Goal: Information Seeking & Learning: Learn about a topic

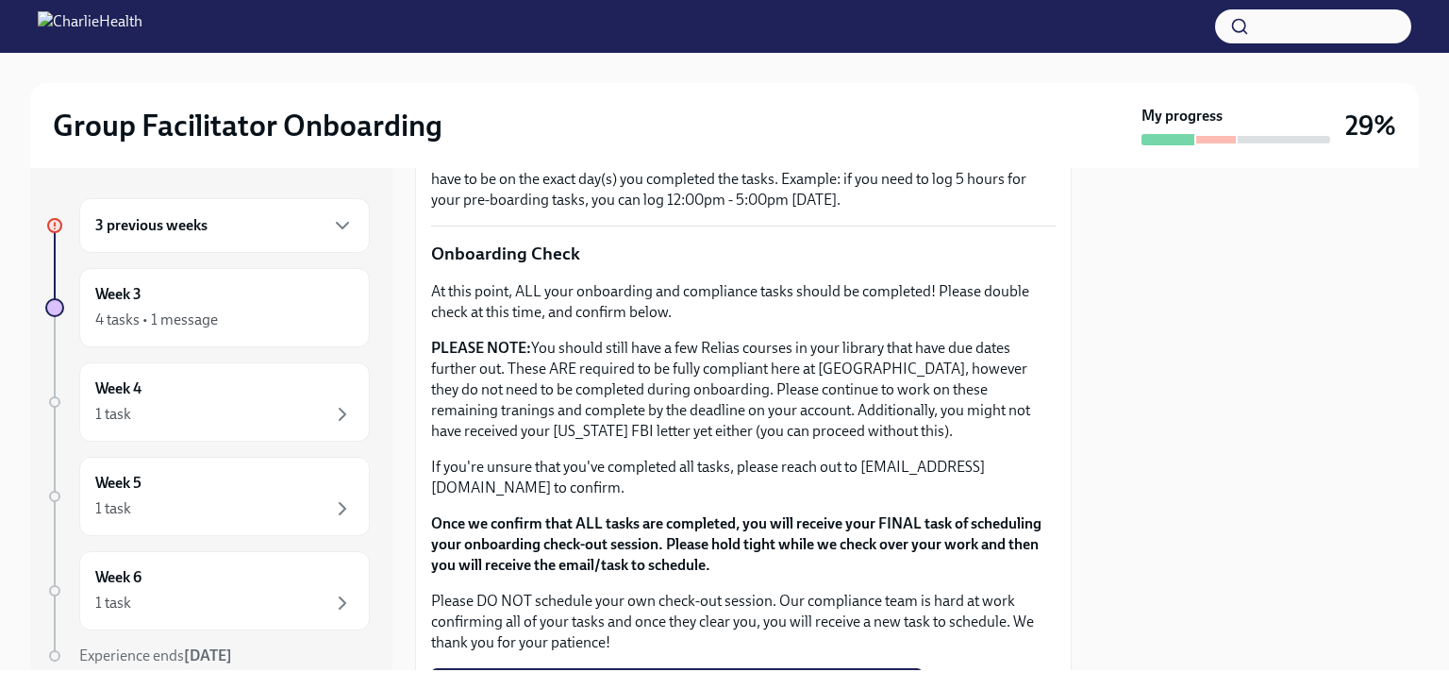
scroll to position [1654, 0]
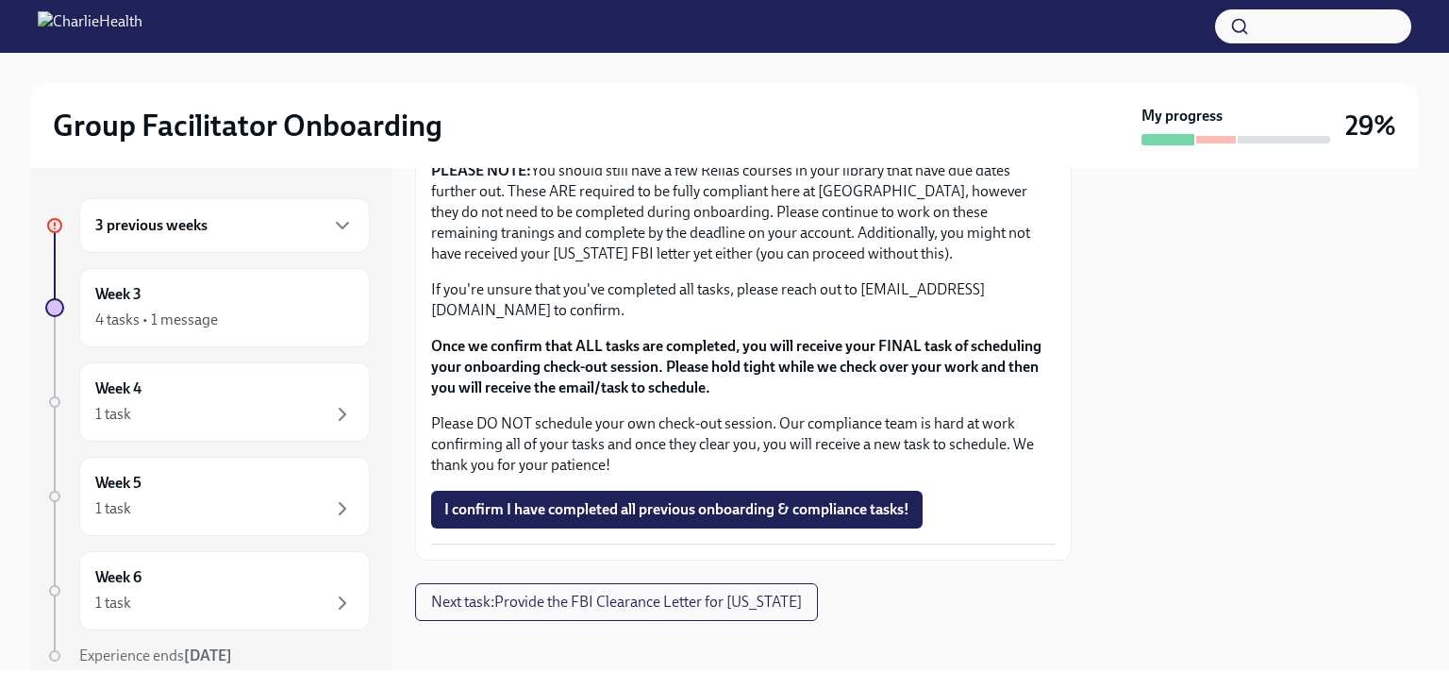
click at [170, 249] on div "3 previous weeks" at bounding box center [224, 225] width 291 height 55
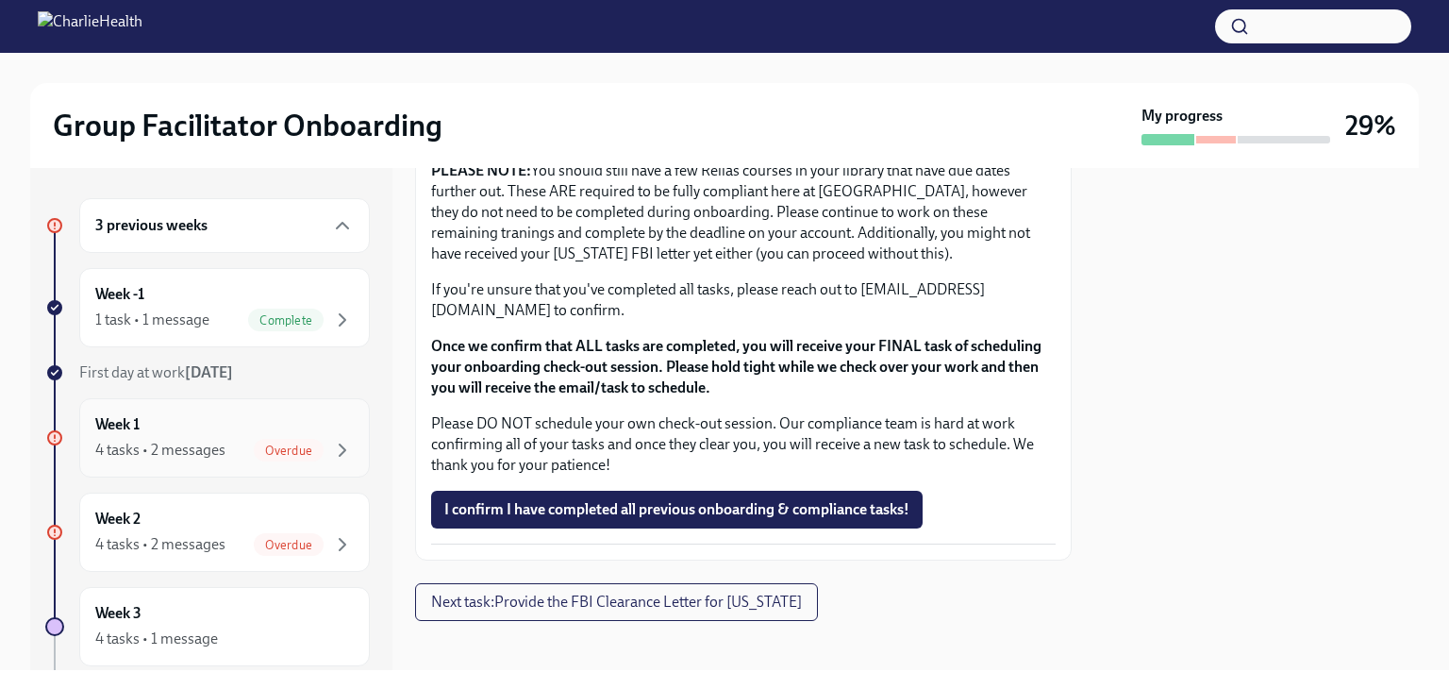
click at [223, 440] on div "4 tasks • 2 messages" at bounding box center [160, 450] width 130 height 21
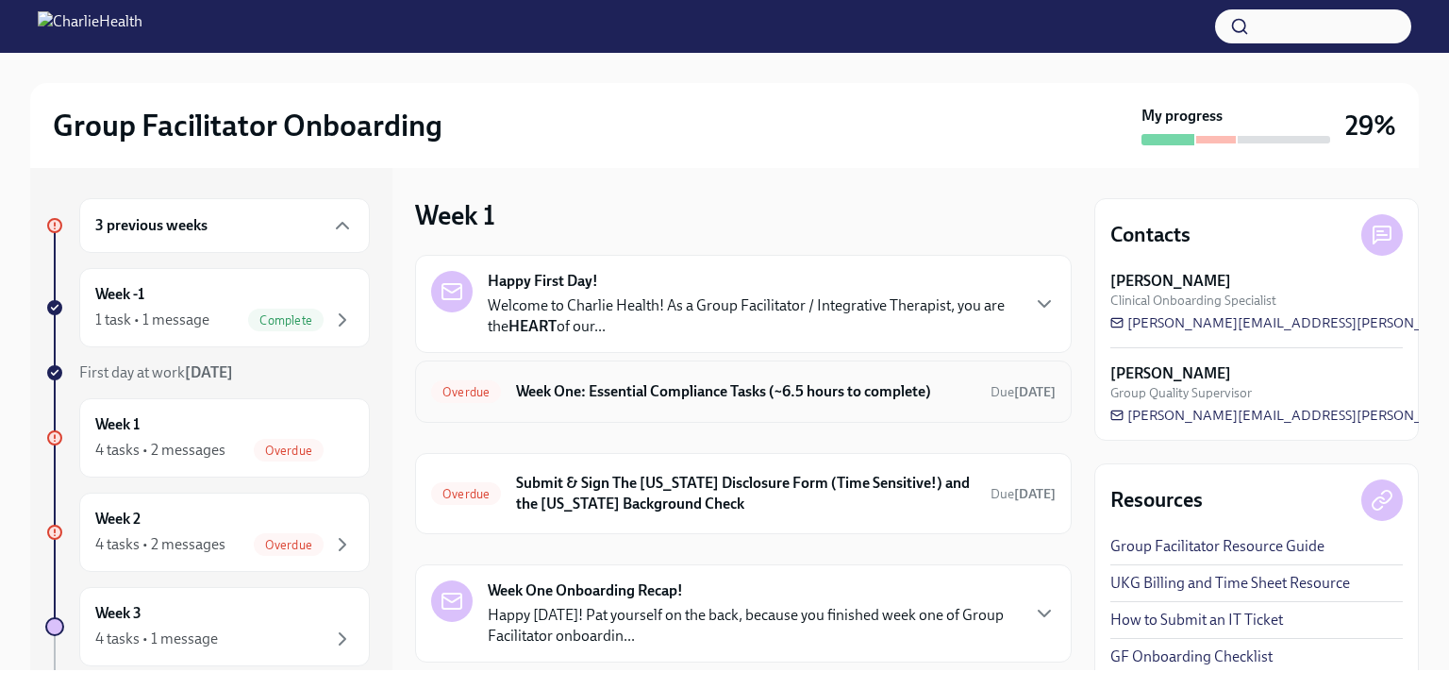
click at [835, 386] on h6 "Week One: Essential Compliance Tasks (~6.5 hours to complete)" at bounding box center [745, 391] width 459 height 21
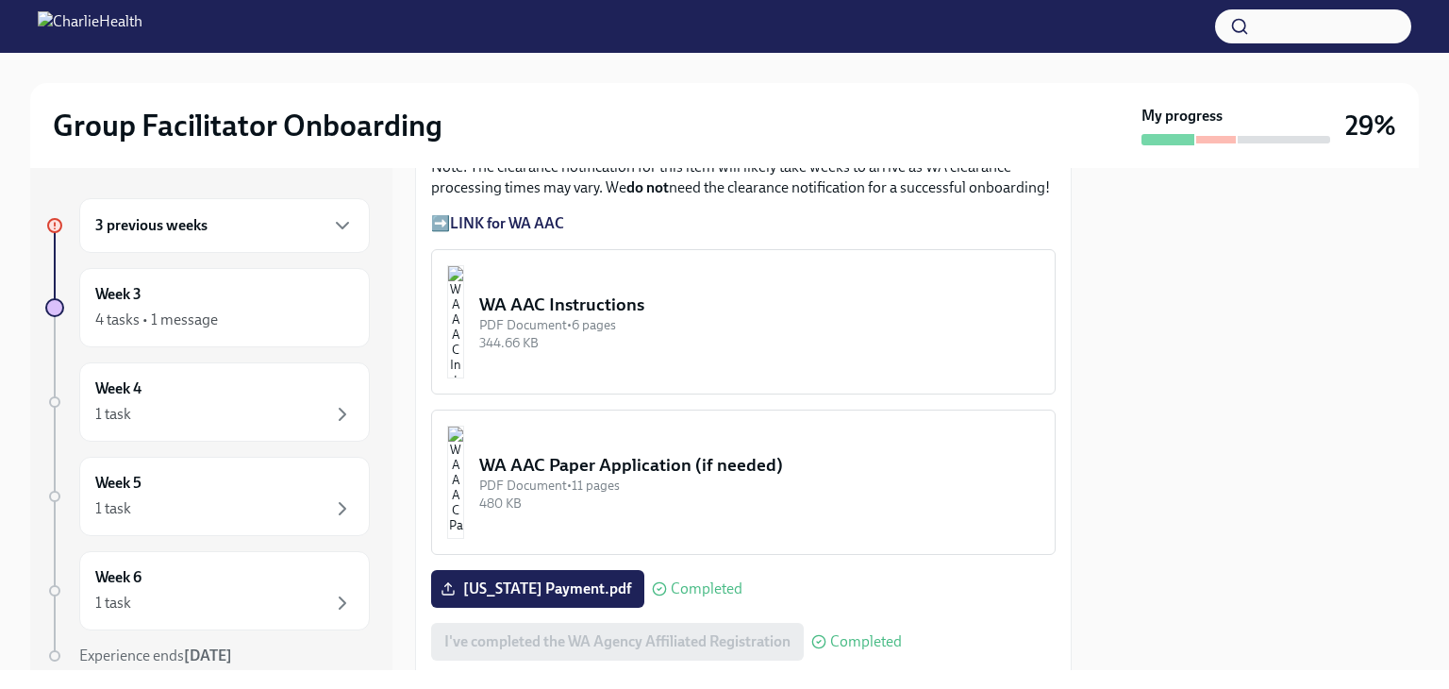
scroll to position [1793, 0]
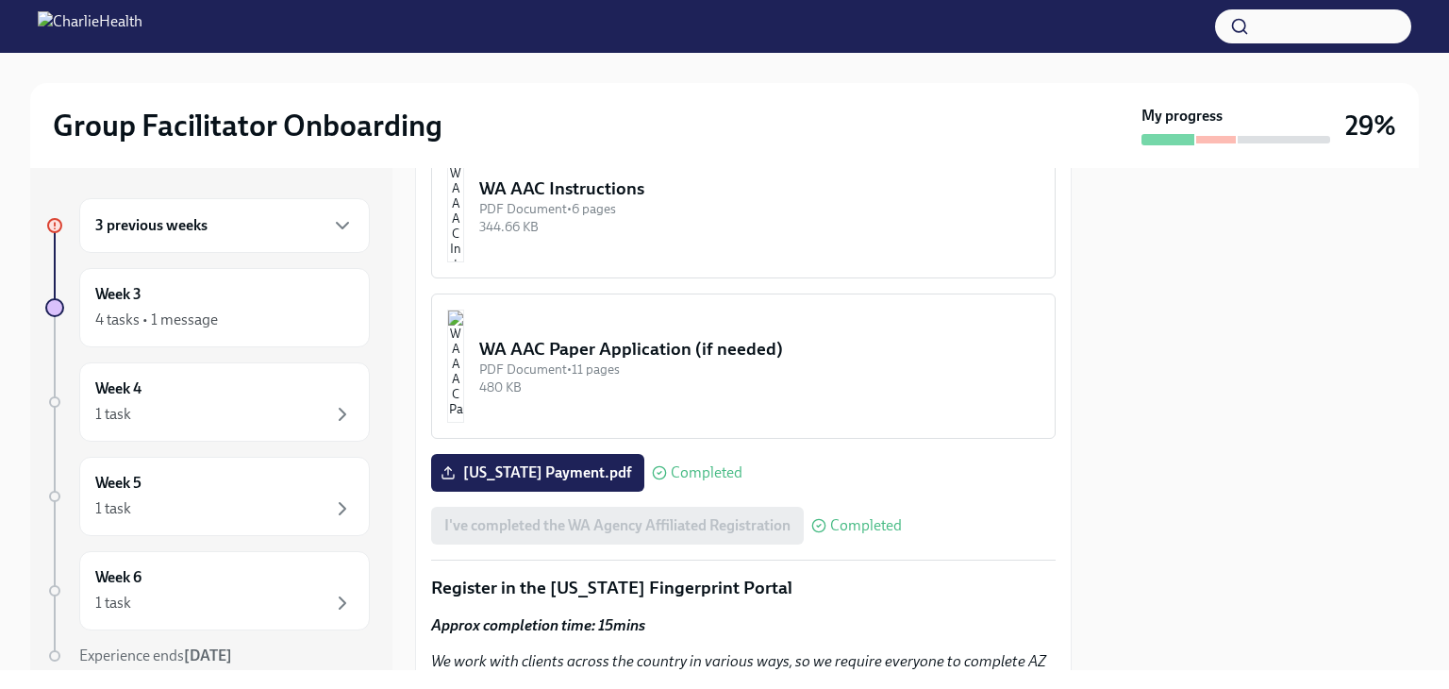
click at [218, 226] on div "3 previous weeks" at bounding box center [224, 225] width 259 height 23
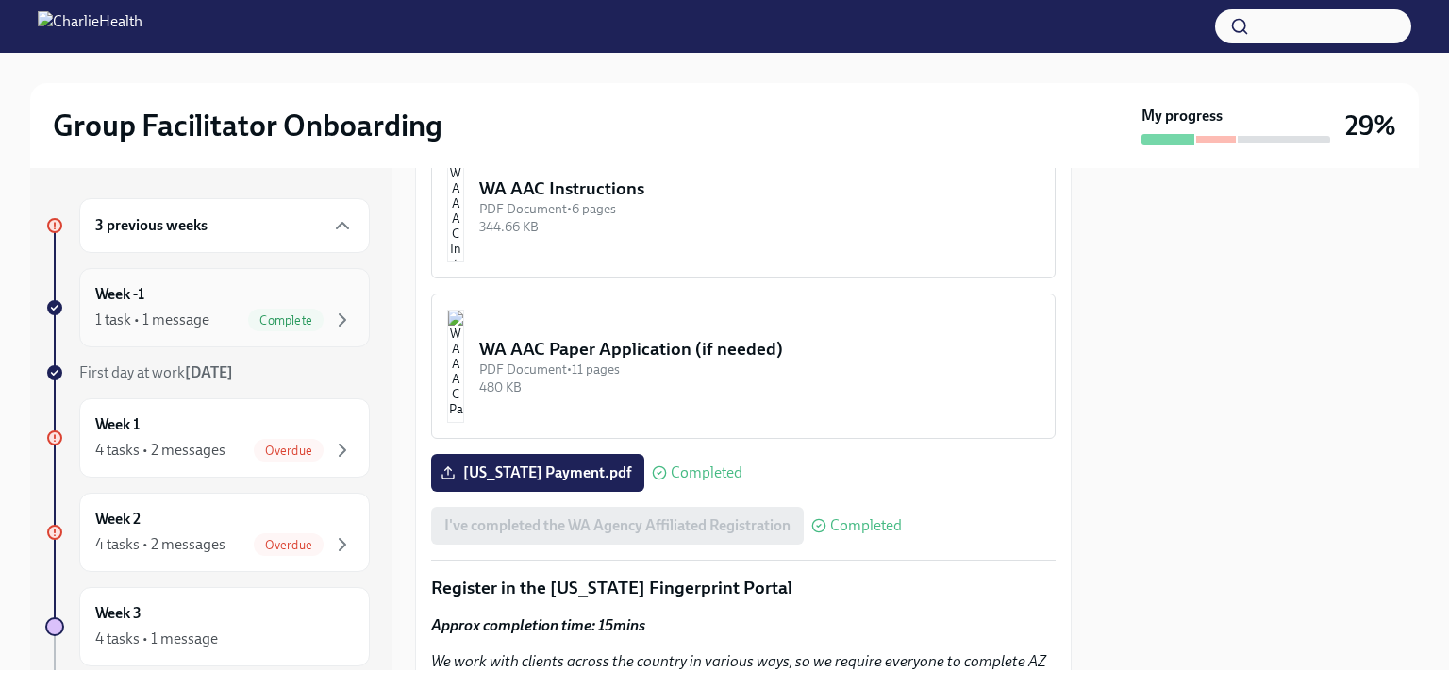
click at [204, 309] on div "1 task • 1 message" at bounding box center [152, 319] width 114 height 21
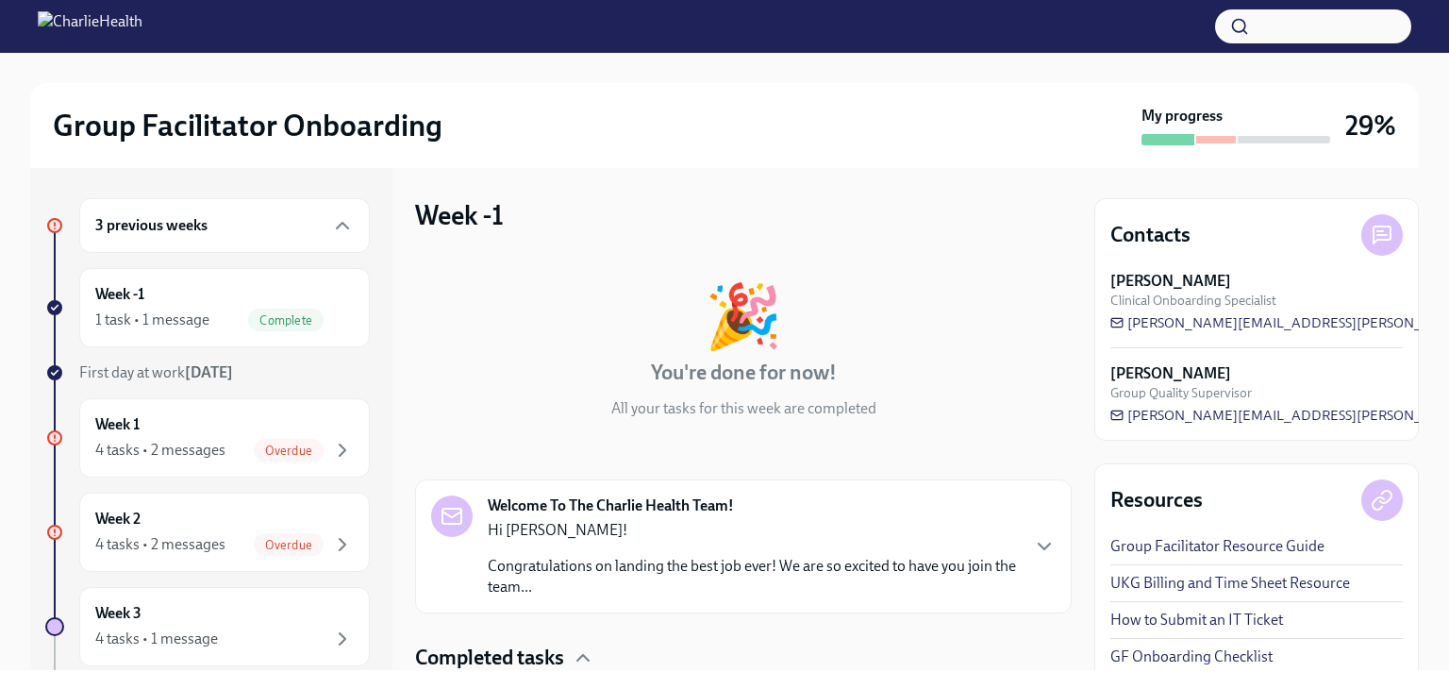
scroll to position [139, 0]
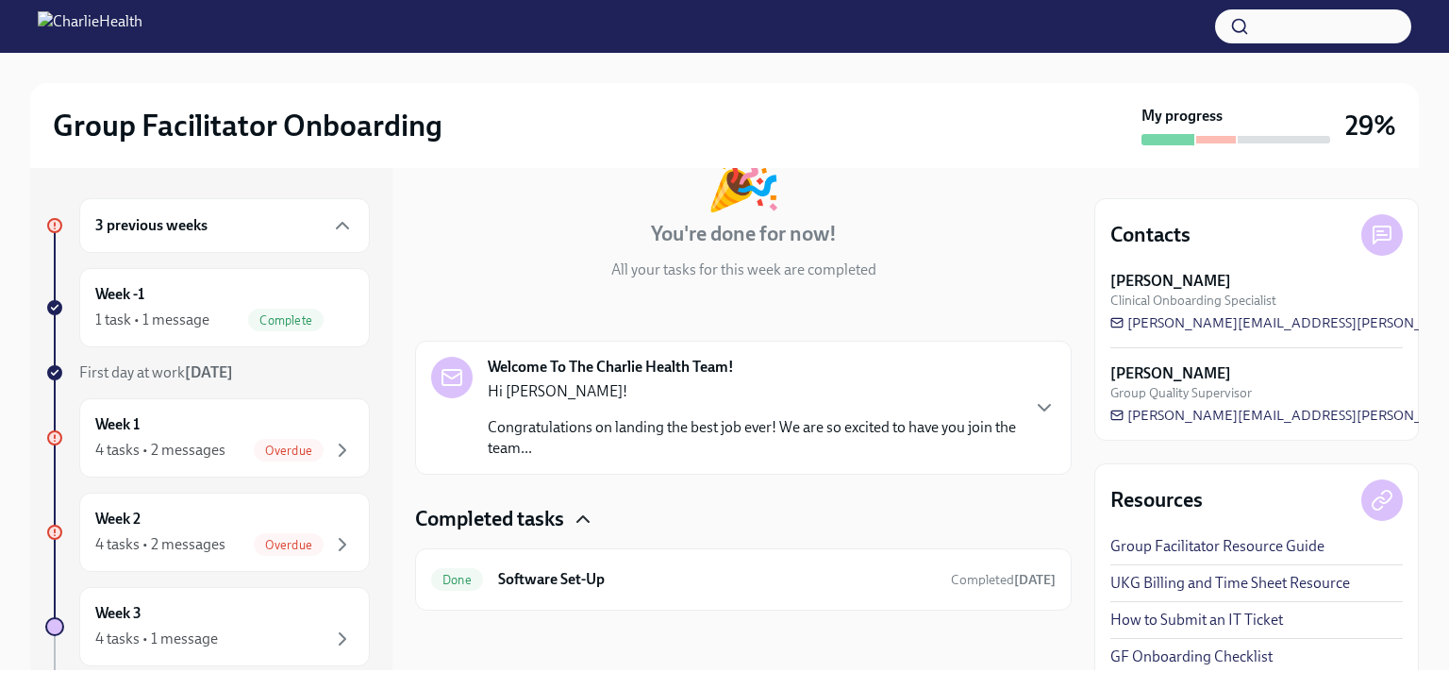
click at [594, 528] on icon "button" at bounding box center [583, 519] width 23 height 23
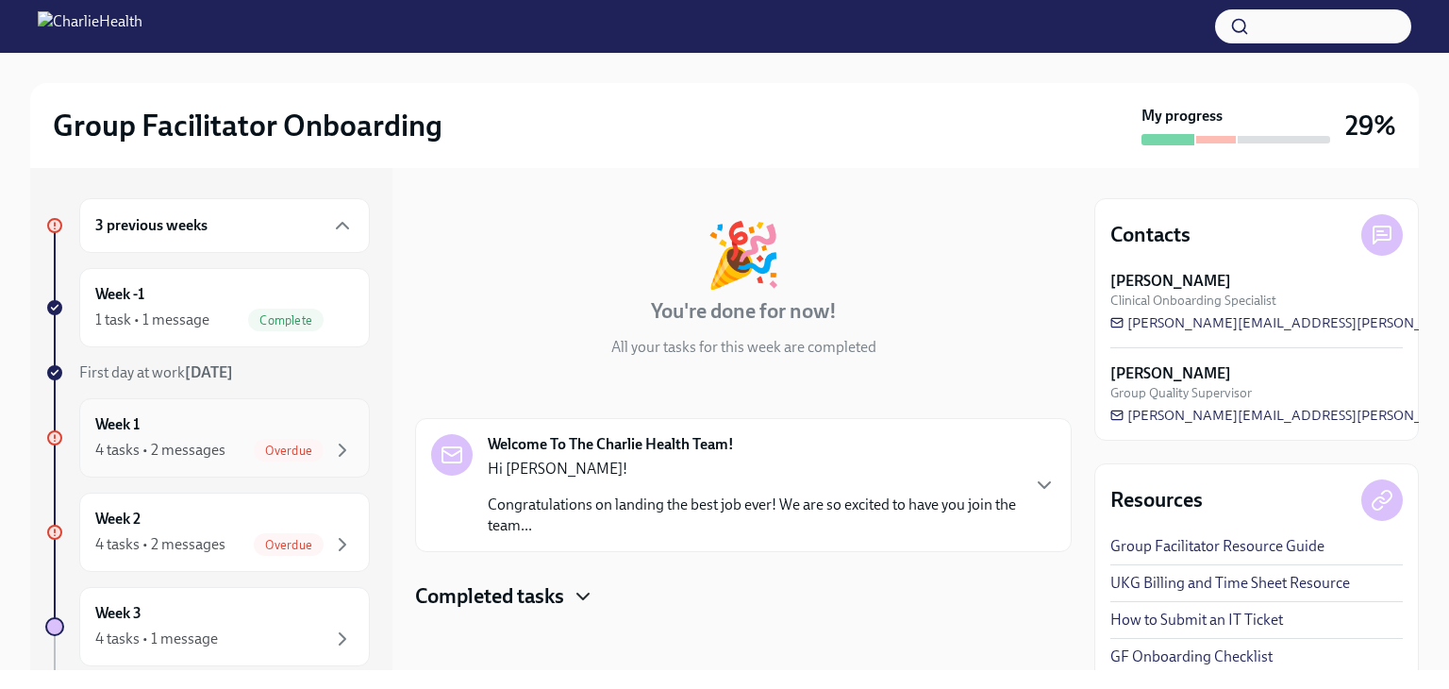
click at [185, 443] on div "4 tasks • 2 messages" at bounding box center [160, 450] width 130 height 21
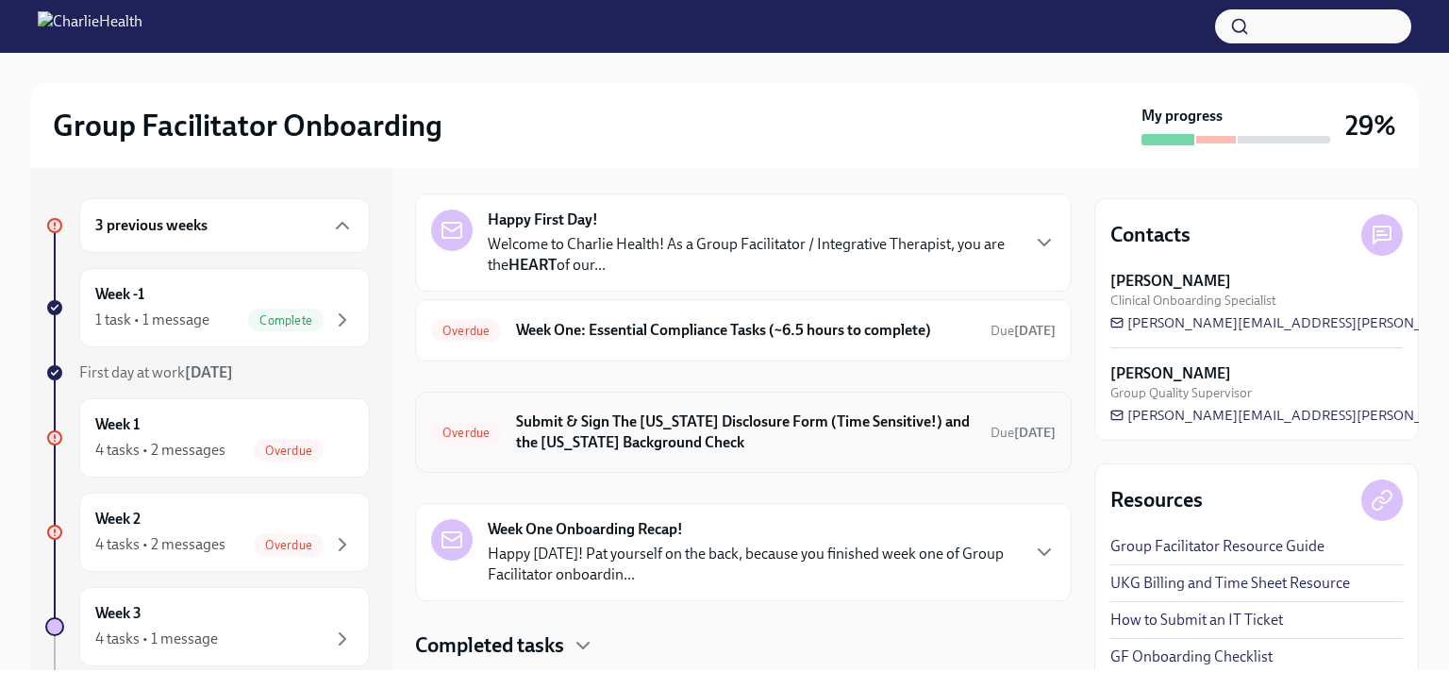
scroll to position [109, 0]
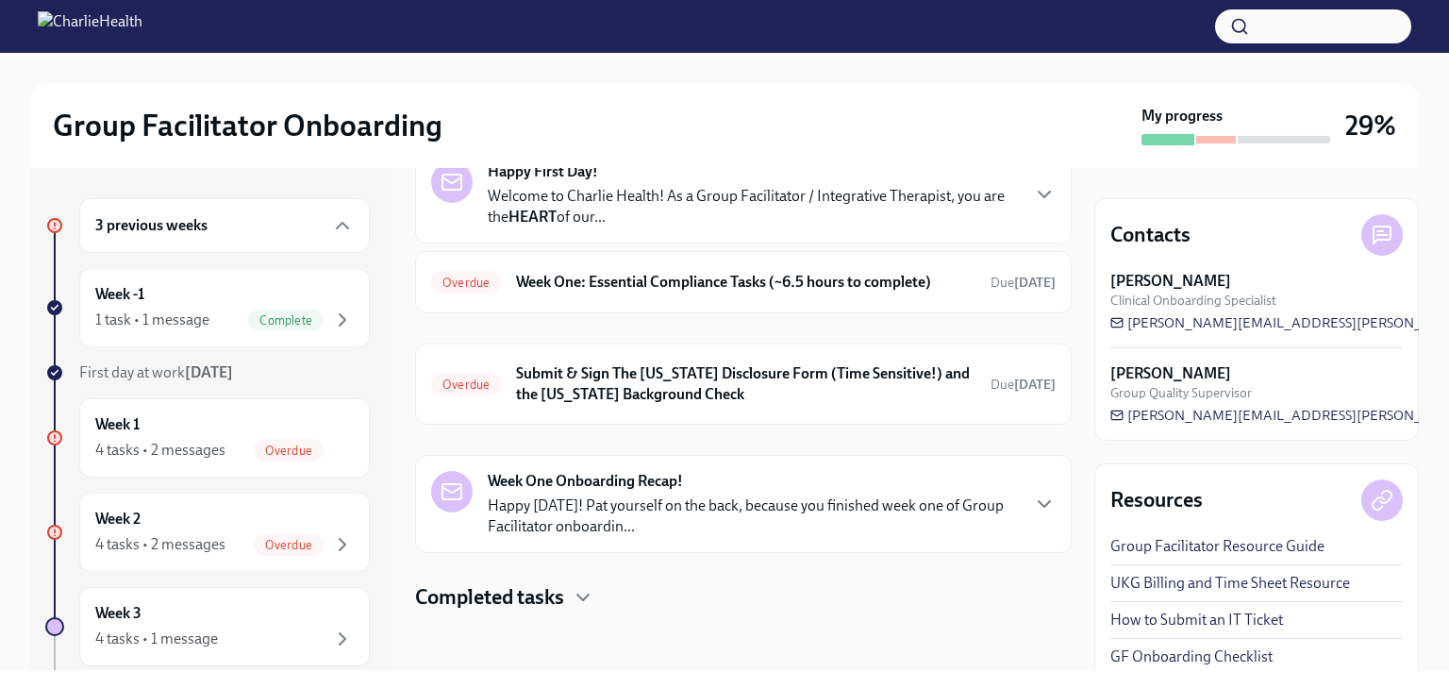
click at [675, 480] on strong "Week One Onboarding Recap!" at bounding box center [585, 481] width 195 height 21
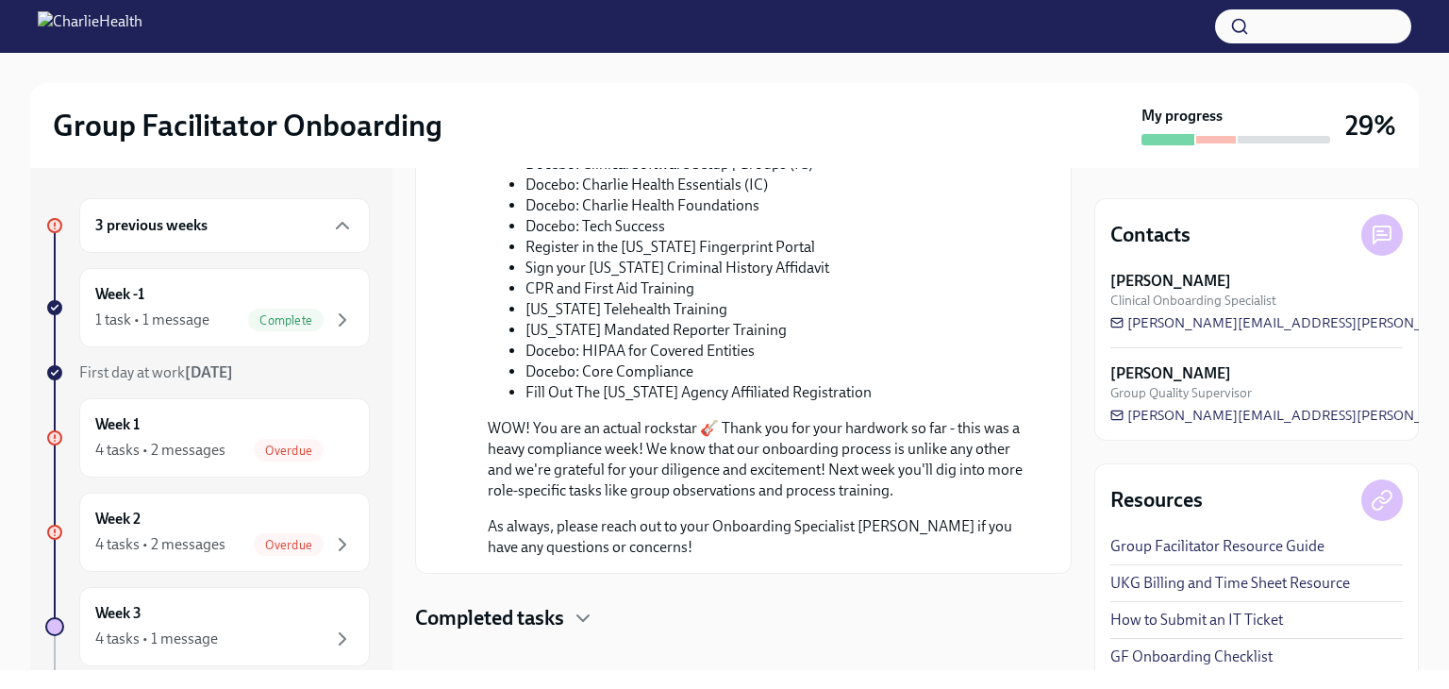
scroll to position [1077, 0]
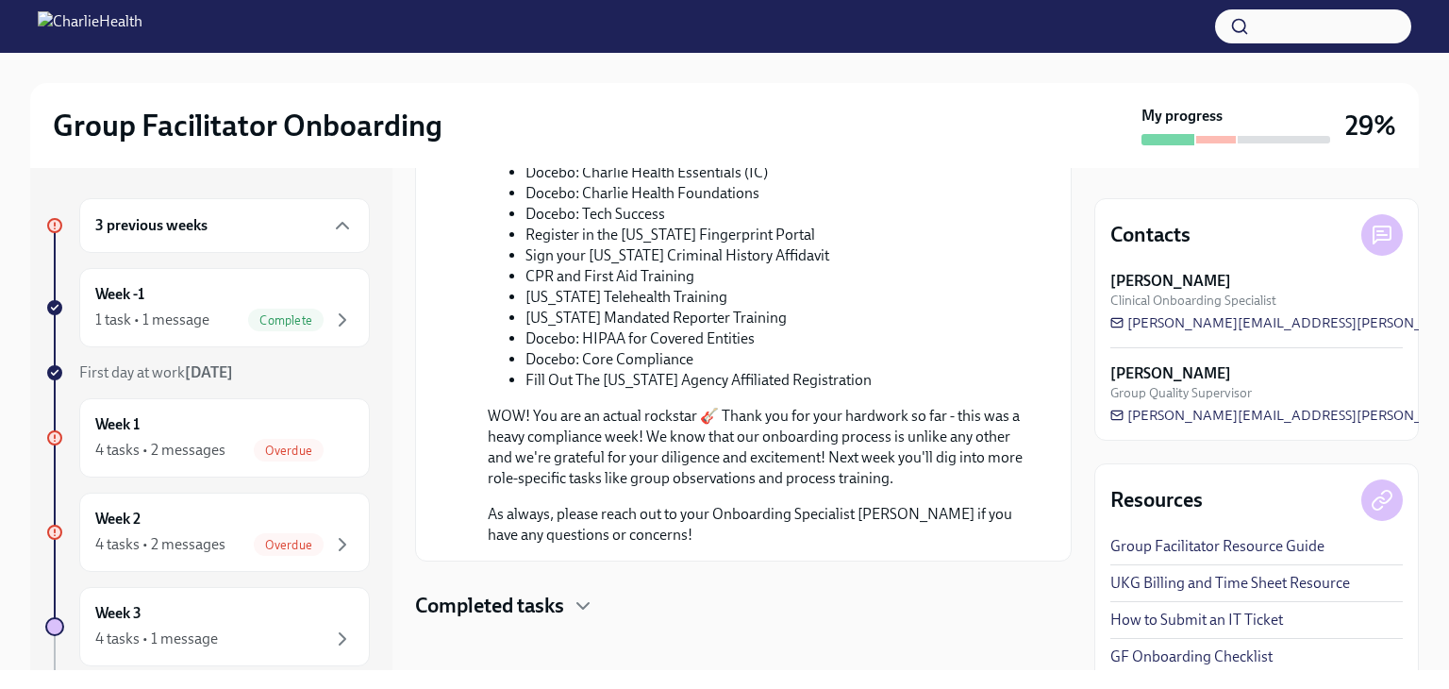
click at [551, 592] on h4 "Completed tasks" at bounding box center [489, 606] width 149 height 28
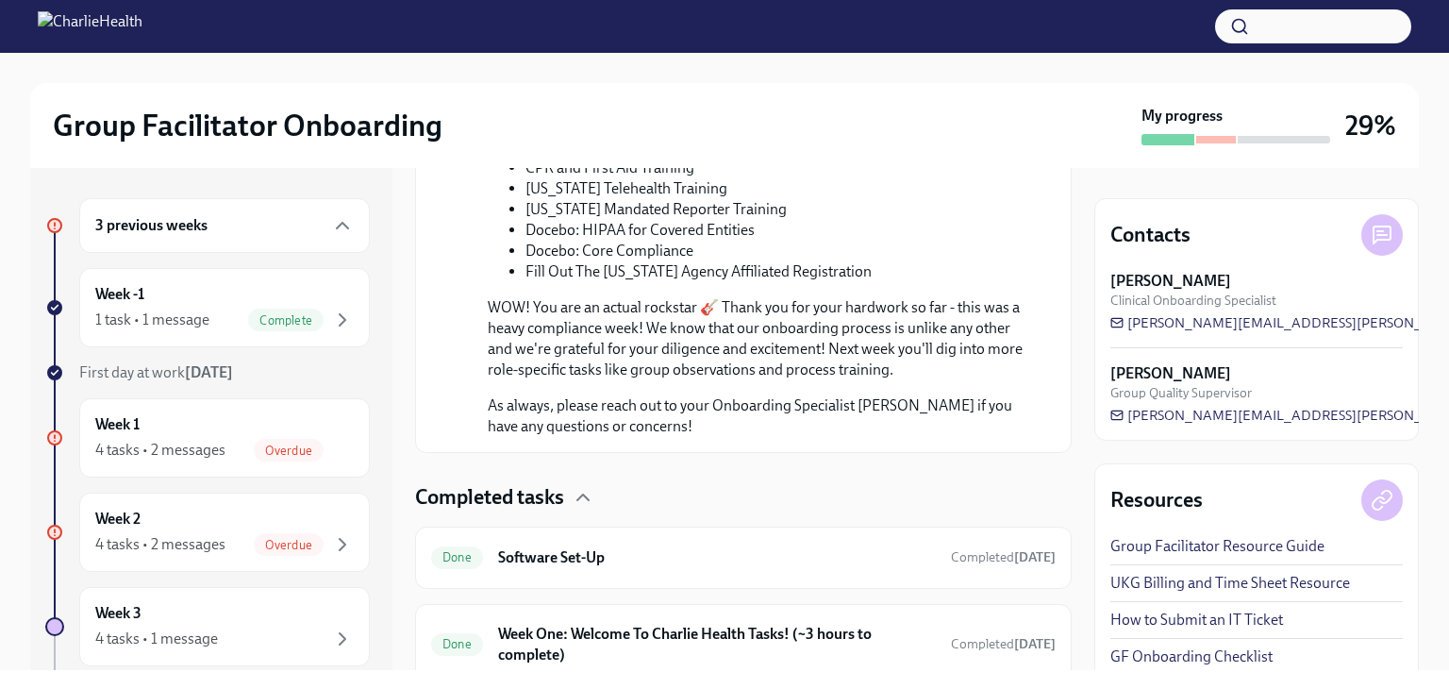
scroll to position [1249, 0]
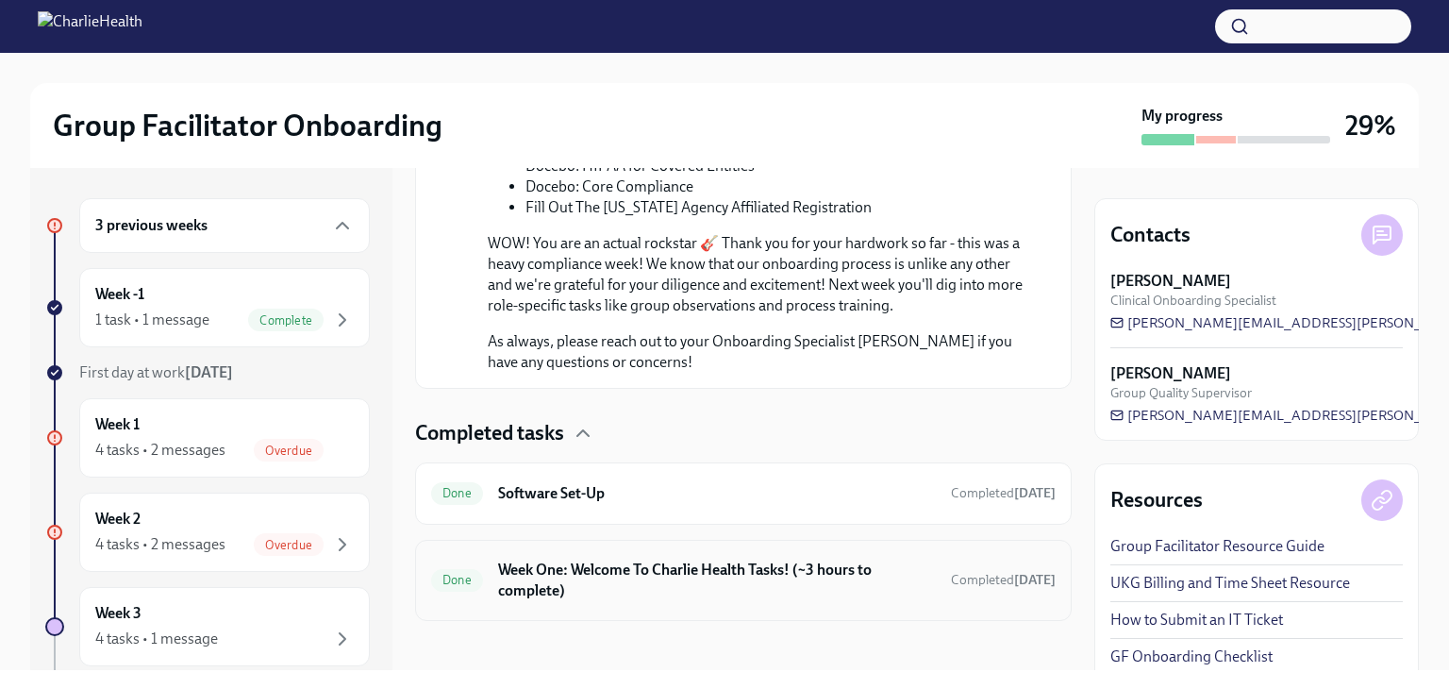
click at [688, 560] on h6 "Week One: Welcome To Charlie Health Tasks! (~3 hours to complete)" at bounding box center [717, 581] width 438 height 42
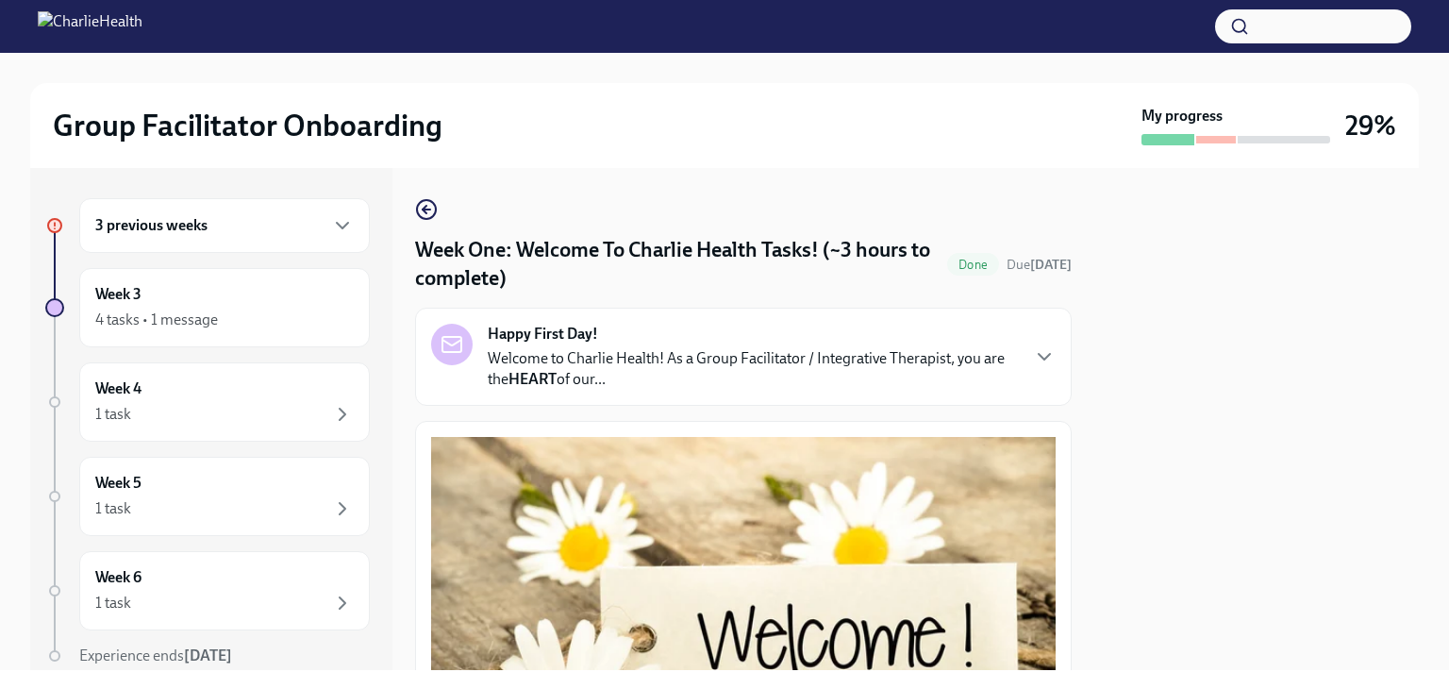
click at [206, 242] on div "3 previous weeks" at bounding box center [224, 225] width 291 height 55
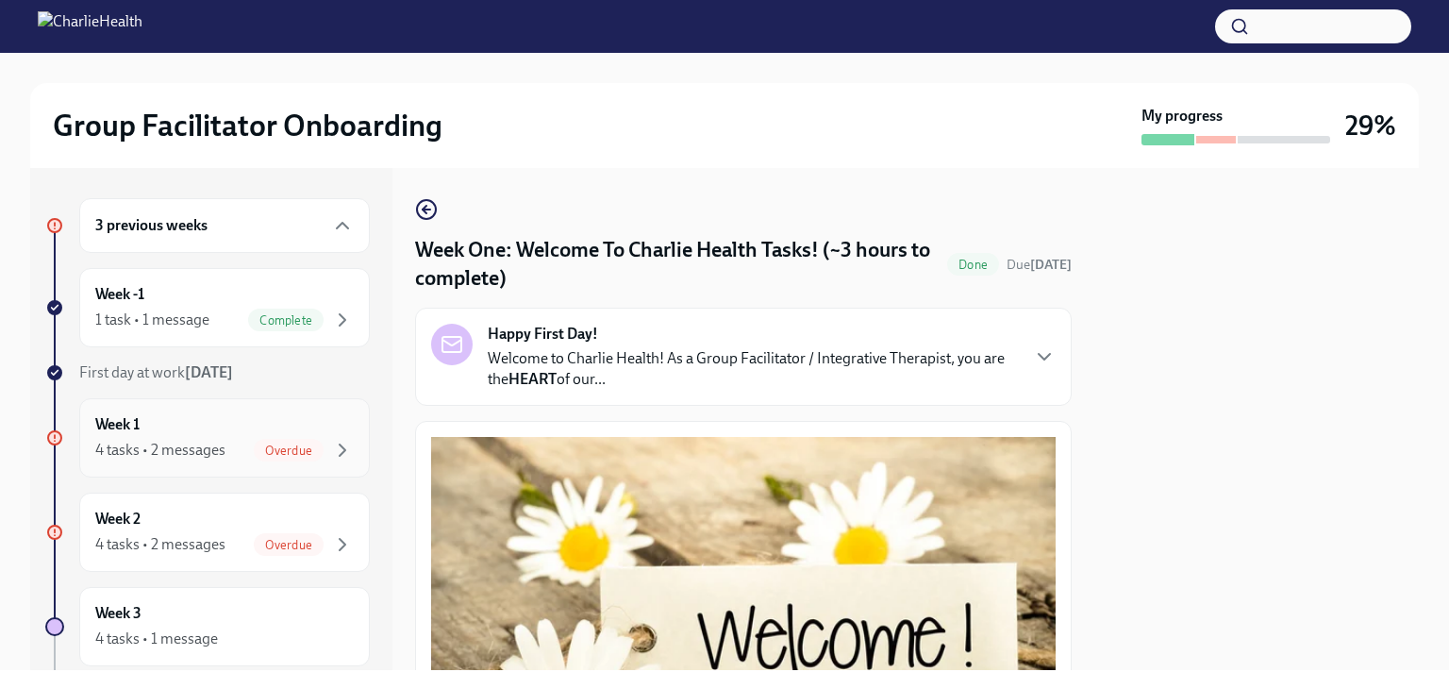
click at [285, 439] on div "Overdue" at bounding box center [289, 450] width 70 height 23
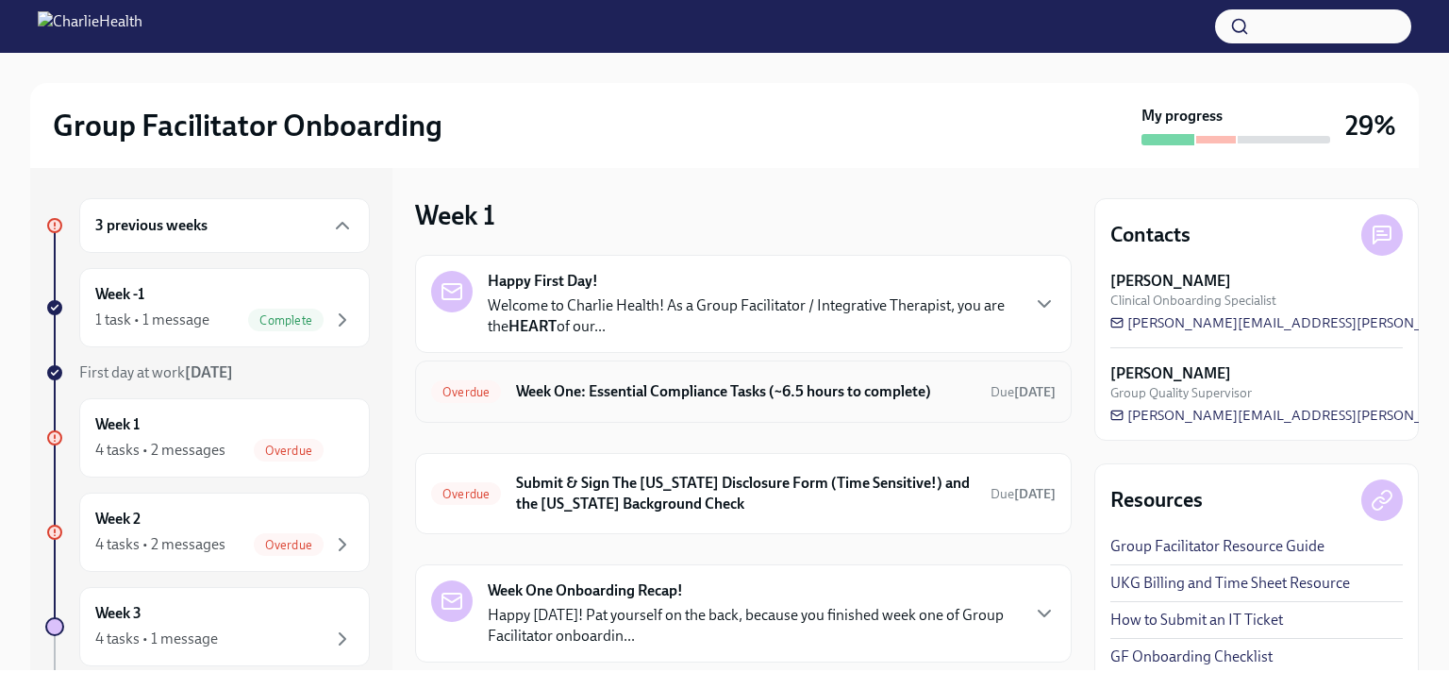
click at [710, 393] on h6 "Week One: Essential Compliance Tasks (~6.5 hours to complete)" at bounding box center [745, 391] width 459 height 21
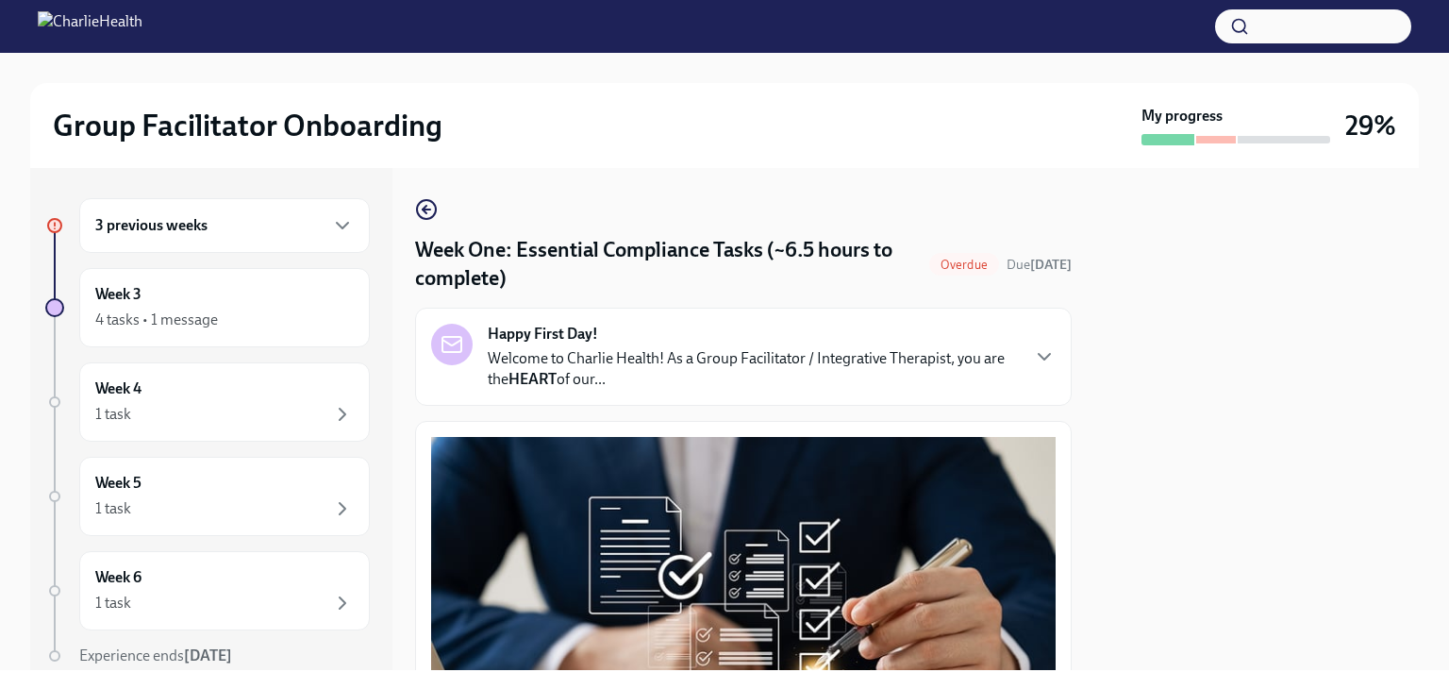
click at [292, 231] on div "3 previous weeks" at bounding box center [224, 225] width 259 height 23
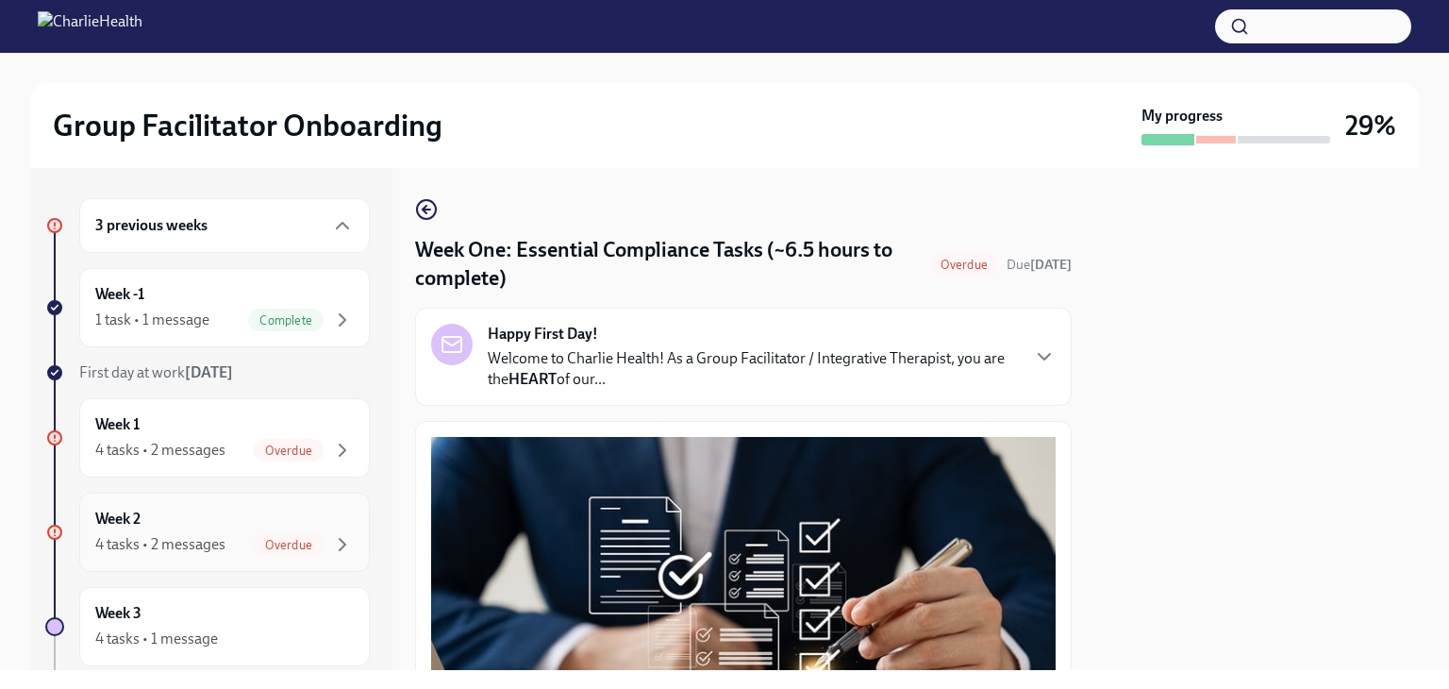
click at [261, 529] on div "Week 2 4 tasks • 2 messages Overdue" at bounding box center [224, 532] width 259 height 47
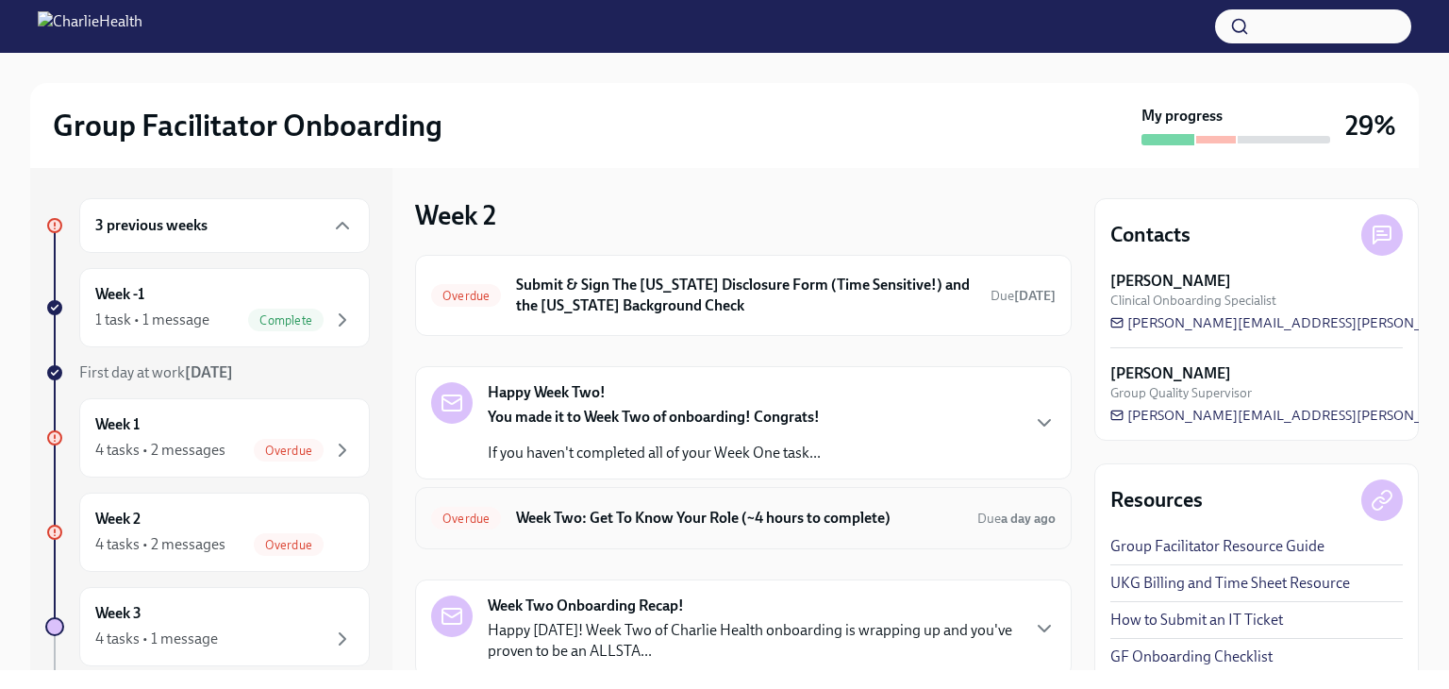
click at [906, 517] on h6 "Week Two: Get To Know Your Role (~4 hours to complete)" at bounding box center [739, 518] width 446 height 21
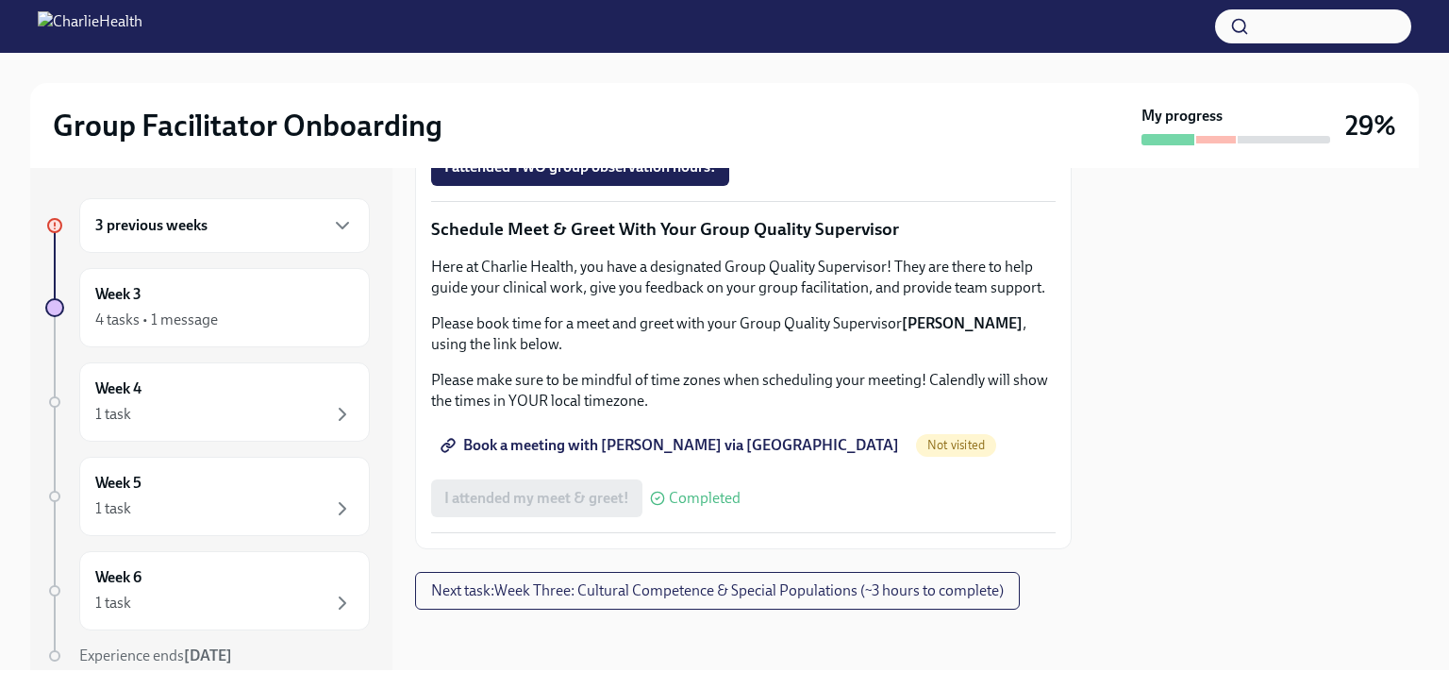
scroll to position [1887, 0]
click at [267, 316] on div "4 tasks • 1 message" at bounding box center [224, 320] width 259 height 23
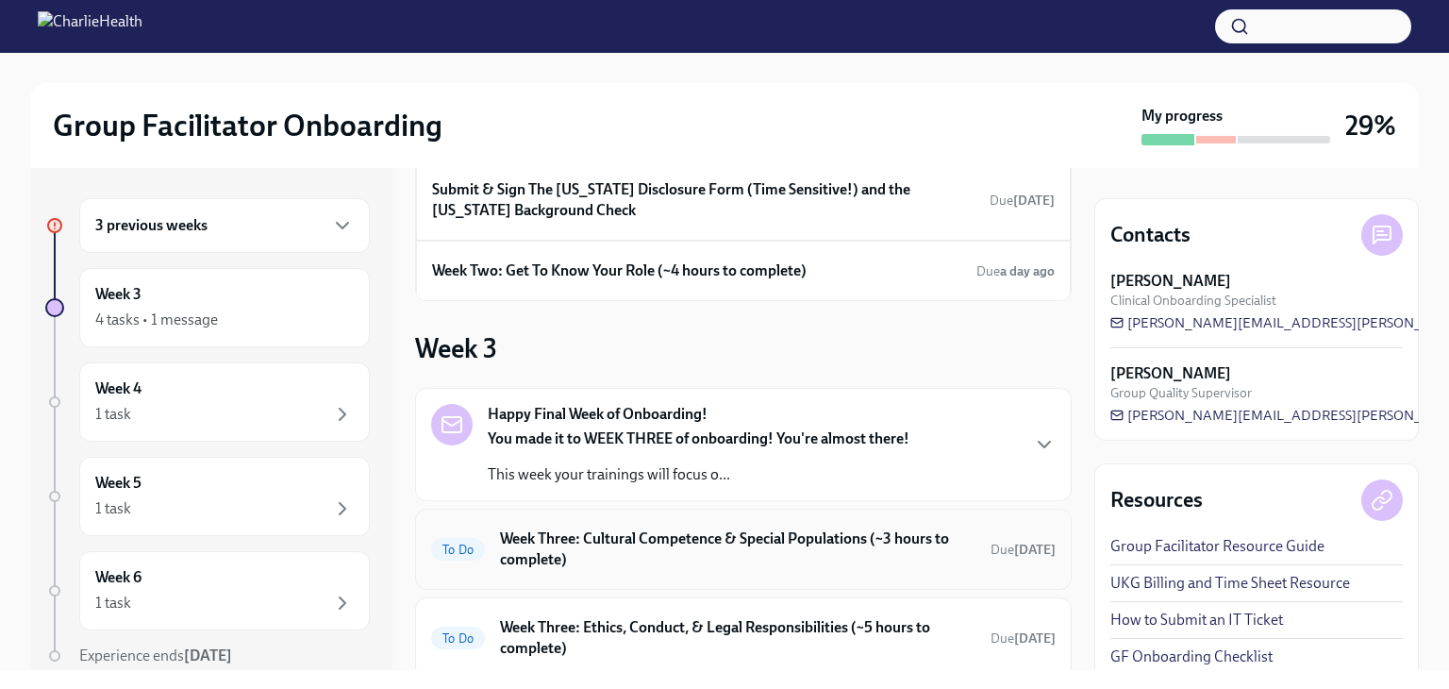
scroll to position [283, 0]
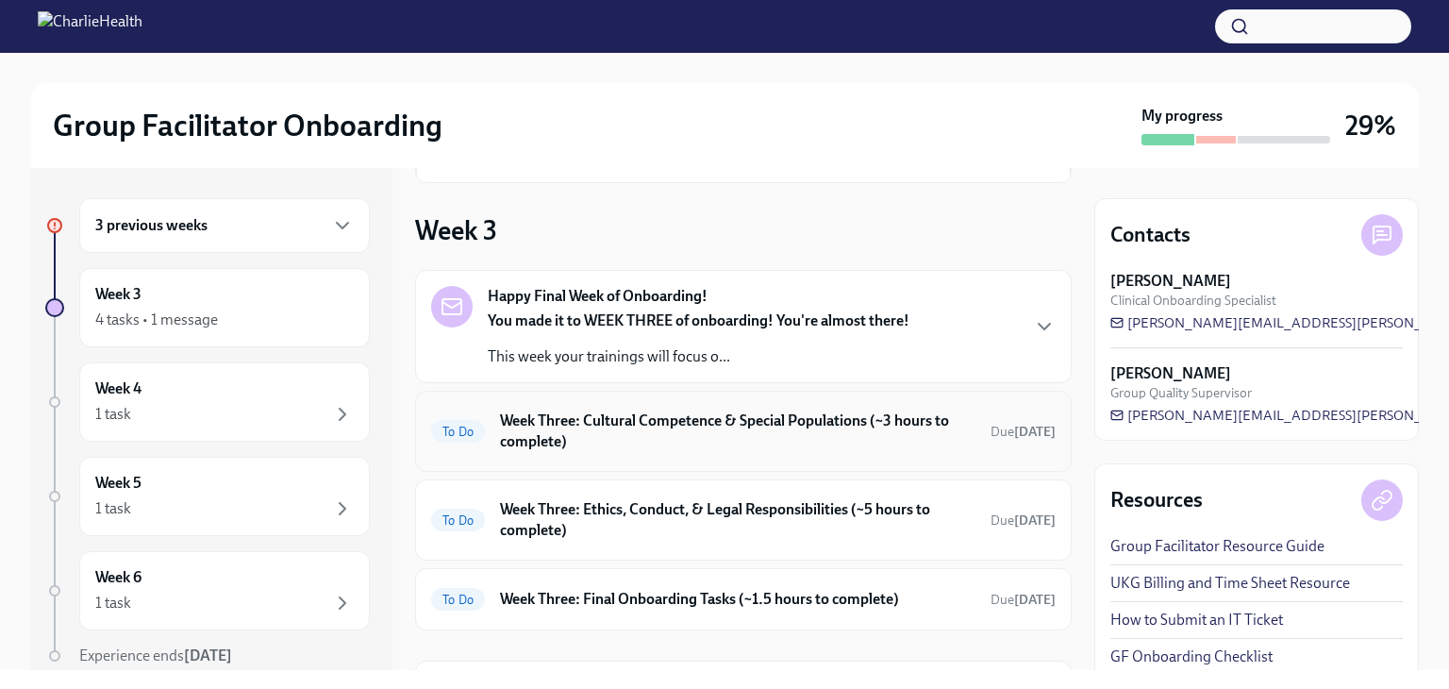
click at [777, 440] on h6 "Week Three: Cultural Competence & Special Populations (~3 hours to complete)" at bounding box center [738, 431] width 476 height 42
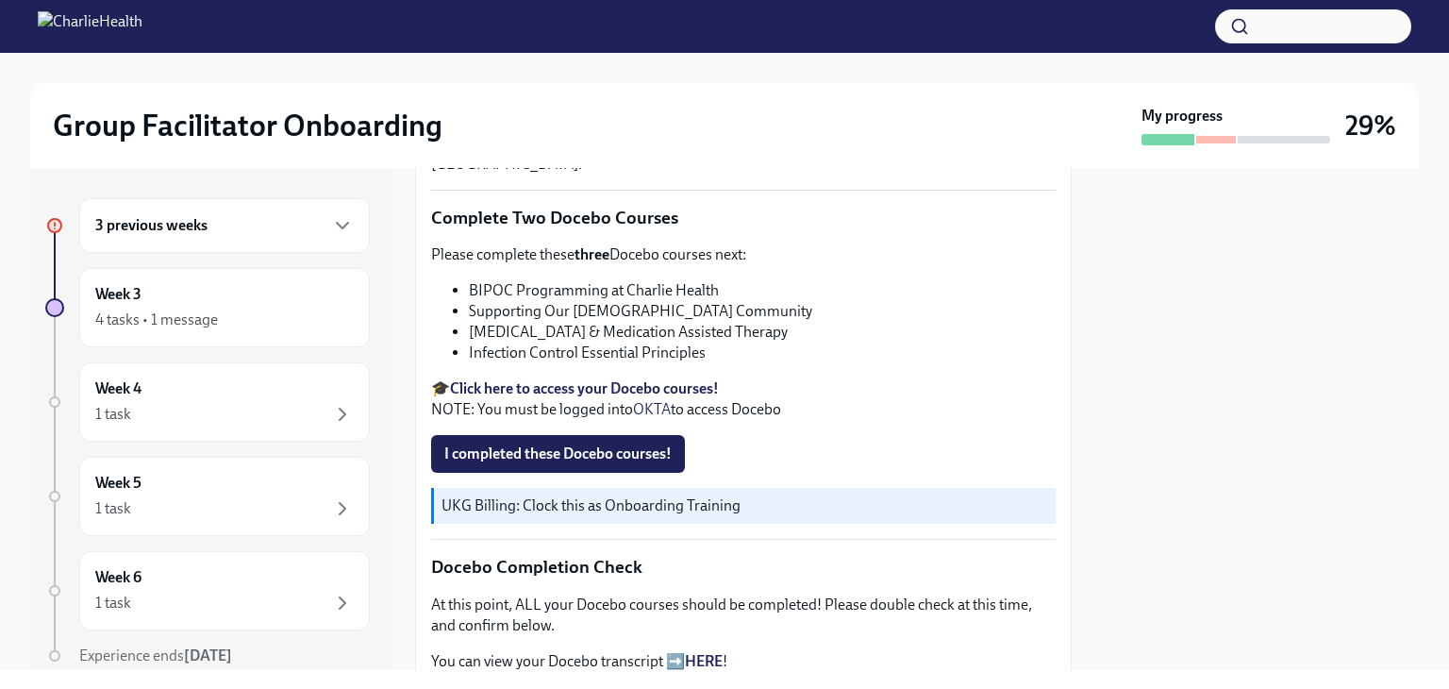
scroll to position [566, 0]
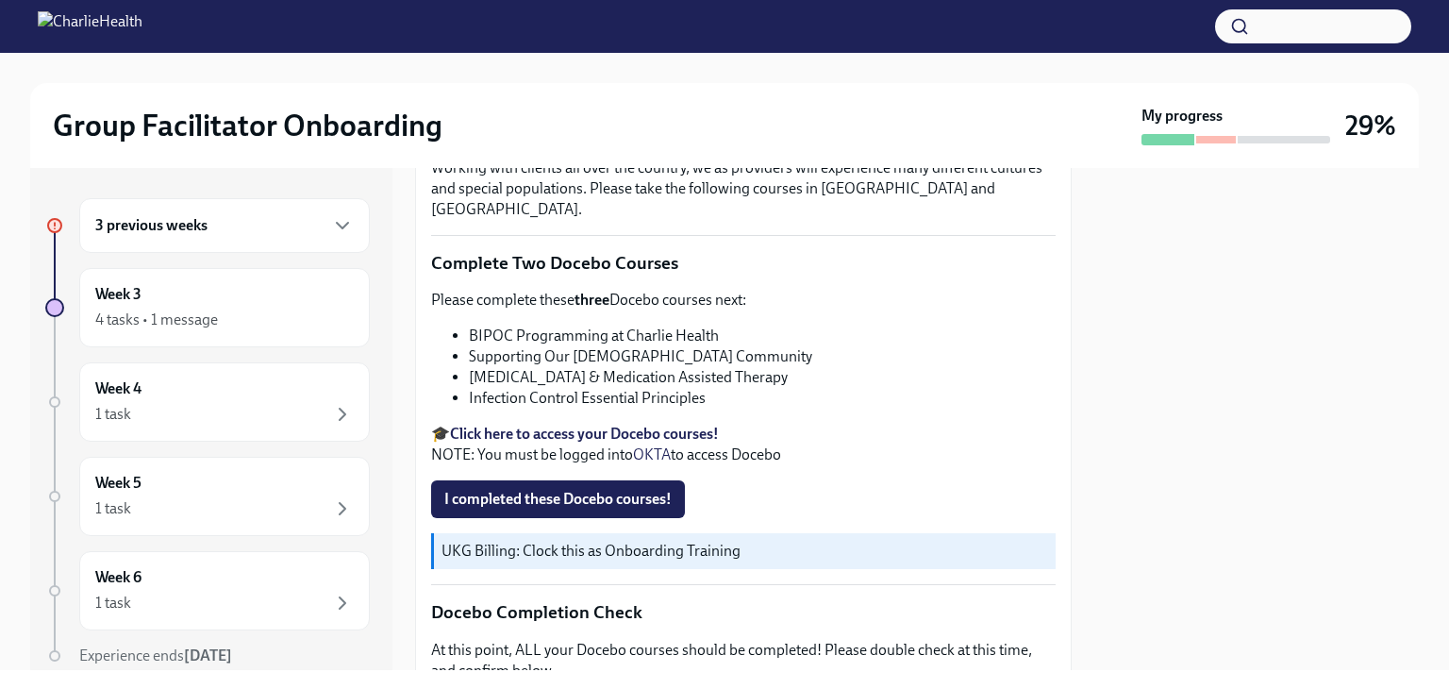
click at [668, 425] on strong "Click here to access your Docebo courses!" at bounding box center [584, 434] width 269 height 18
